Goal: Task Accomplishment & Management: Manage account settings

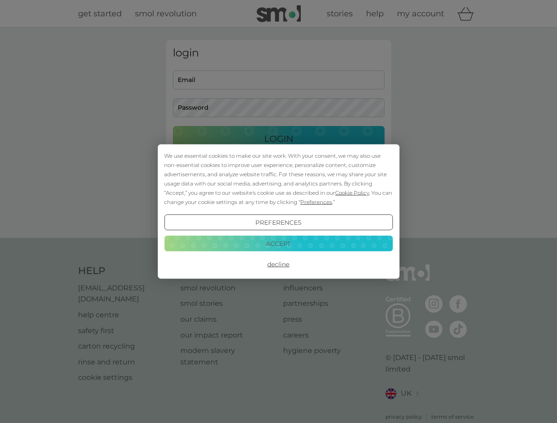
click at [352, 193] on span "Cookie Policy" at bounding box center [352, 193] width 34 height 7
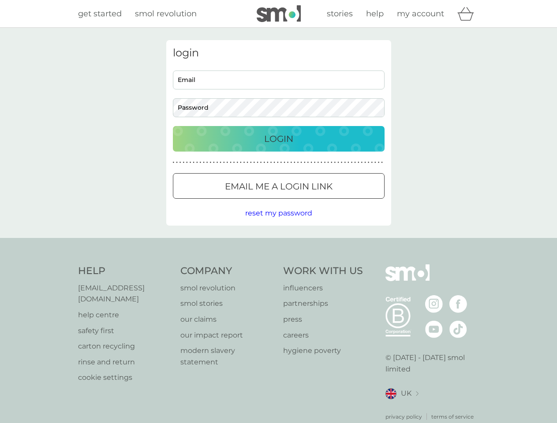
click at [315, 202] on div "login Email Password Login ● ● ● ● ● ● ● ● ● ● ● ● ● ● ● ● ● ● ● ● ● ● ● ● ● ● …" at bounding box center [278, 133] width 225 height 186
click at [278, 223] on div "login Email Password Login ● ● ● ● ● ● ● ● ● ● ● ● ● ● ● ● ● ● ● ● ● ● ● ● ● ● …" at bounding box center [278, 133] width 225 height 186
click at [278, 265] on div "Help [EMAIL_ADDRESS][DOMAIN_NAME] help centre safety first carton recycling rin…" at bounding box center [278, 343] width 401 height 157
click at [278, 243] on div "Help [EMAIL_ADDRESS][DOMAIN_NAME] help centre safety first carton recycling rin…" at bounding box center [278, 342] width 557 height 209
